Goal: Check status

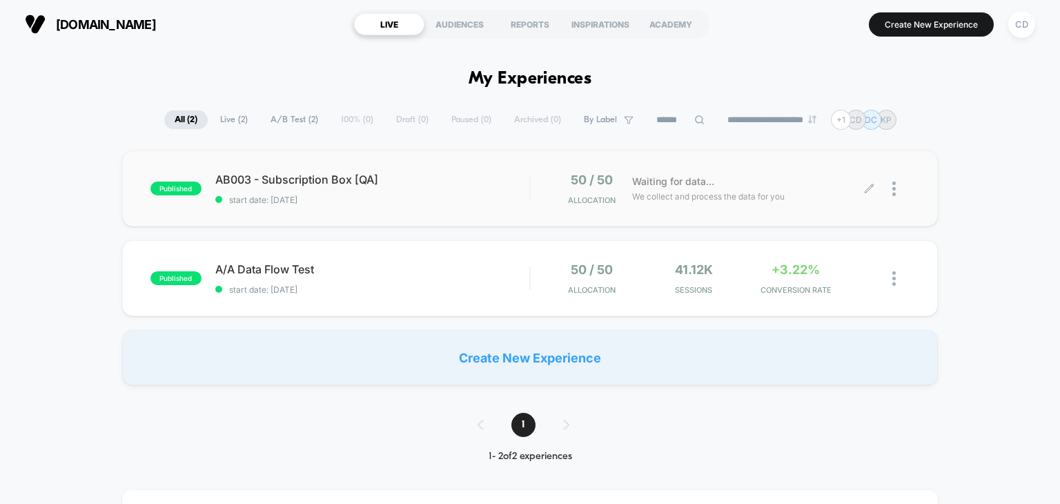
click at [525, 197] on span "We collect and process the data for you" at bounding box center [708, 196] width 153 height 13
click at [1019, 22] on div "CD" at bounding box center [1021, 24] width 27 height 27
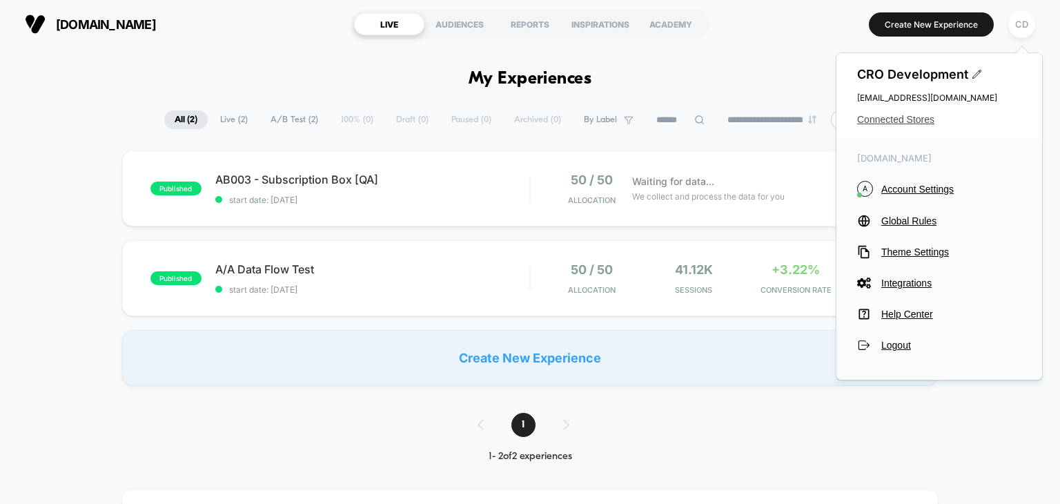
click at [910, 119] on span "Connected Stores" at bounding box center [939, 119] width 164 height 11
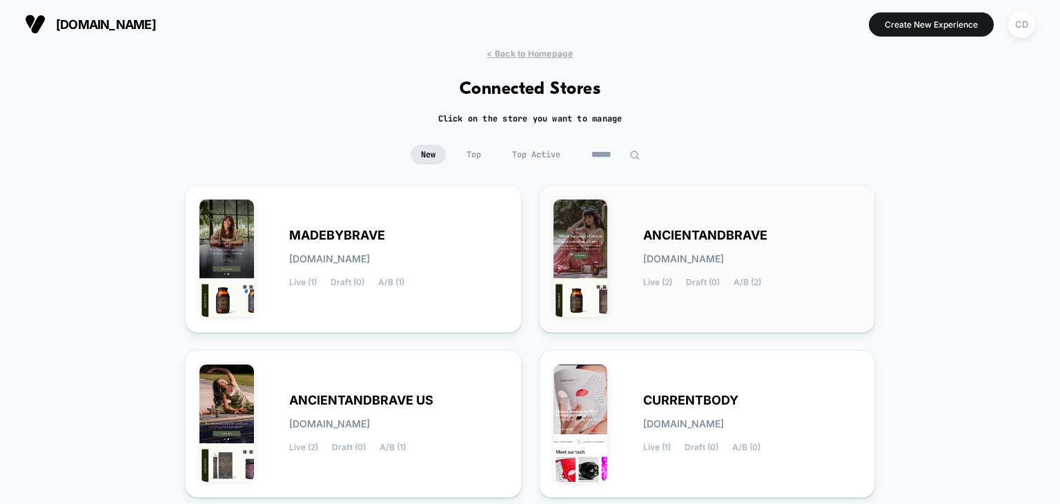
click at [716, 246] on div "ANCIENTANDBRAVE ancientandbrave.myshopify.com Live (2) Draft (0) A/B (2)" at bounding box center [752, 259] width 218 height 57
